Goal: Information Seeking & Learning: Understand process/instructions

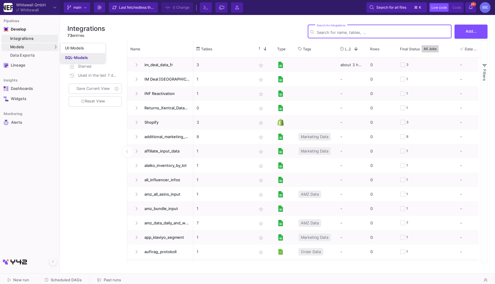
click at [62, 56] on link "SQL-Models" at bounding box center [83, 58] width 44 height 10
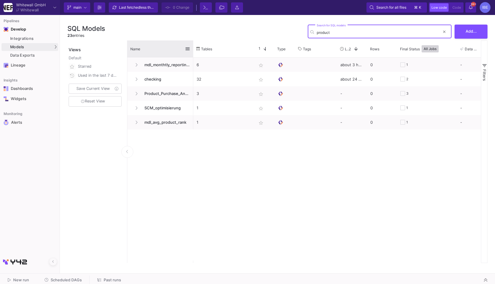
type input "product"
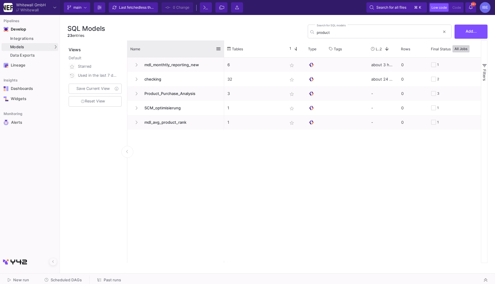
drag, startPoint x: 192, startPoint y: 46, endPoint x: 223, endPoint y: 46, distance: 30.6
click at [223, 46] on div at bounding box center [224, 48] width 2 height 17
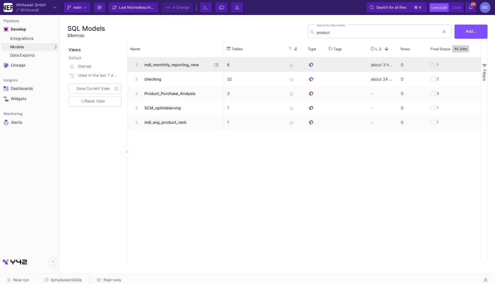
click at [189, 68] on span "mdl_monthtly_reporting_new" at bounding box center [177, 65] width 72 height 14
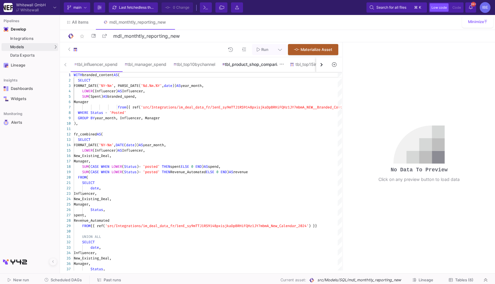
click at [247, 67] on div "tbl_product_shop_comparison" at bounding box center [252, 64] width 67 height 14
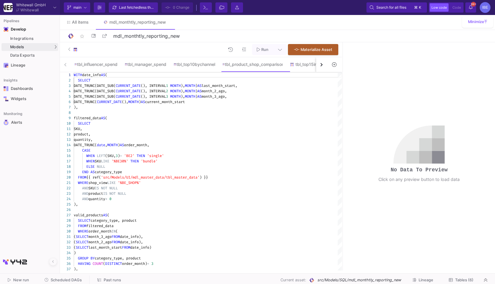
click at [452, 281] on icon at bounding box center [451, 280] width 4 height 3
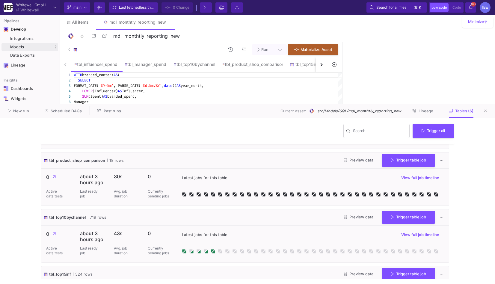
scroll to position [162, 0]
